Goal: Find specific page/section: Find specific page/section

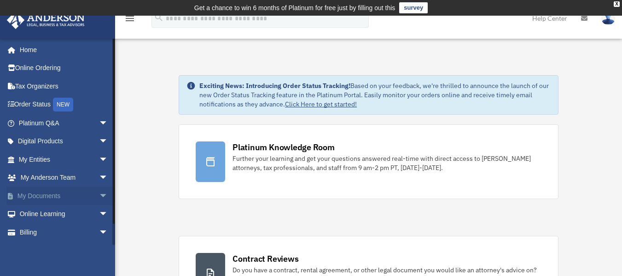
click at [51, 192] on link "My Documents arrow_drop_down" at bounding box center [64, 195] width 116 height 18
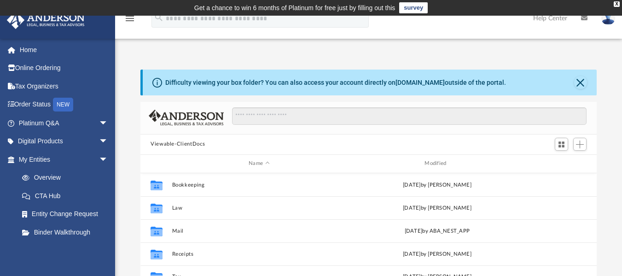
scroll to position [203, 449]
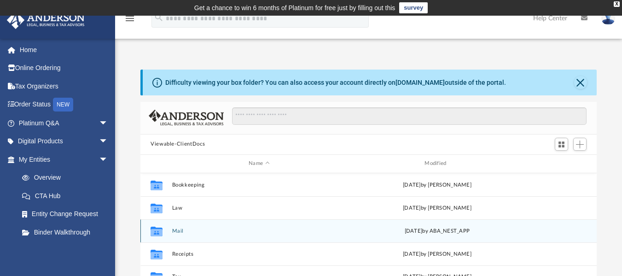
click at [181, 229] on button "Mail" at bounding box center [259, 230] width 174 height 6
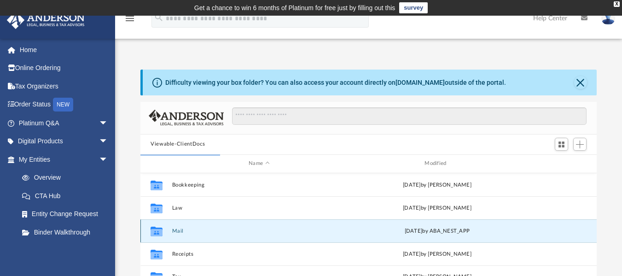
click at [181, 229] on button "Mail" at bounding box center [259, 230] width 174 height 6
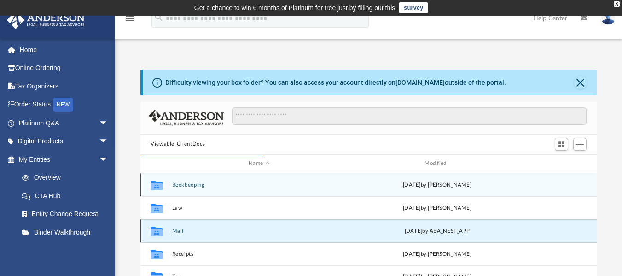
scroll to position [174, 449]
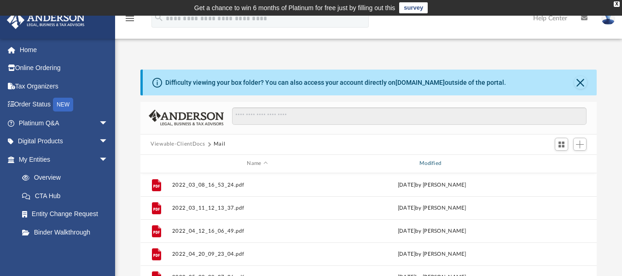
click at [422, 164] on div "Modified" at bounding box center [431, 163] width 171 height 8
